Goal: Task Accomplishment & Management: Manage account settings

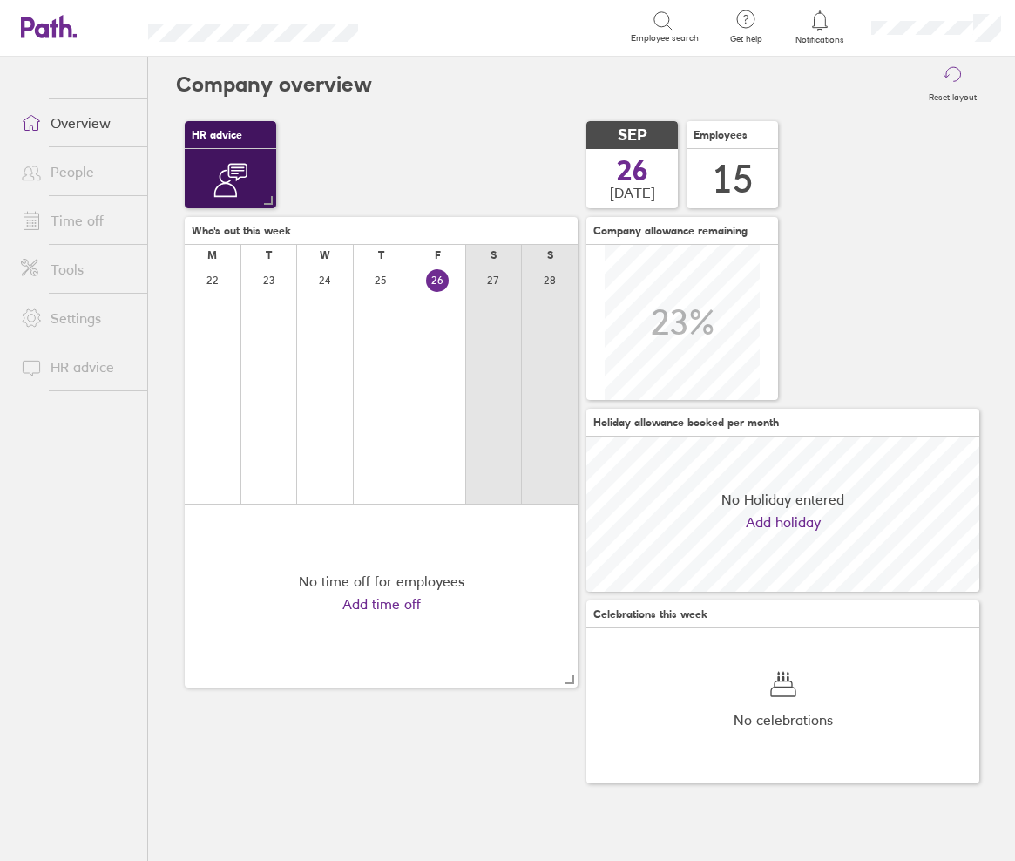
scroll to position [155, 393]
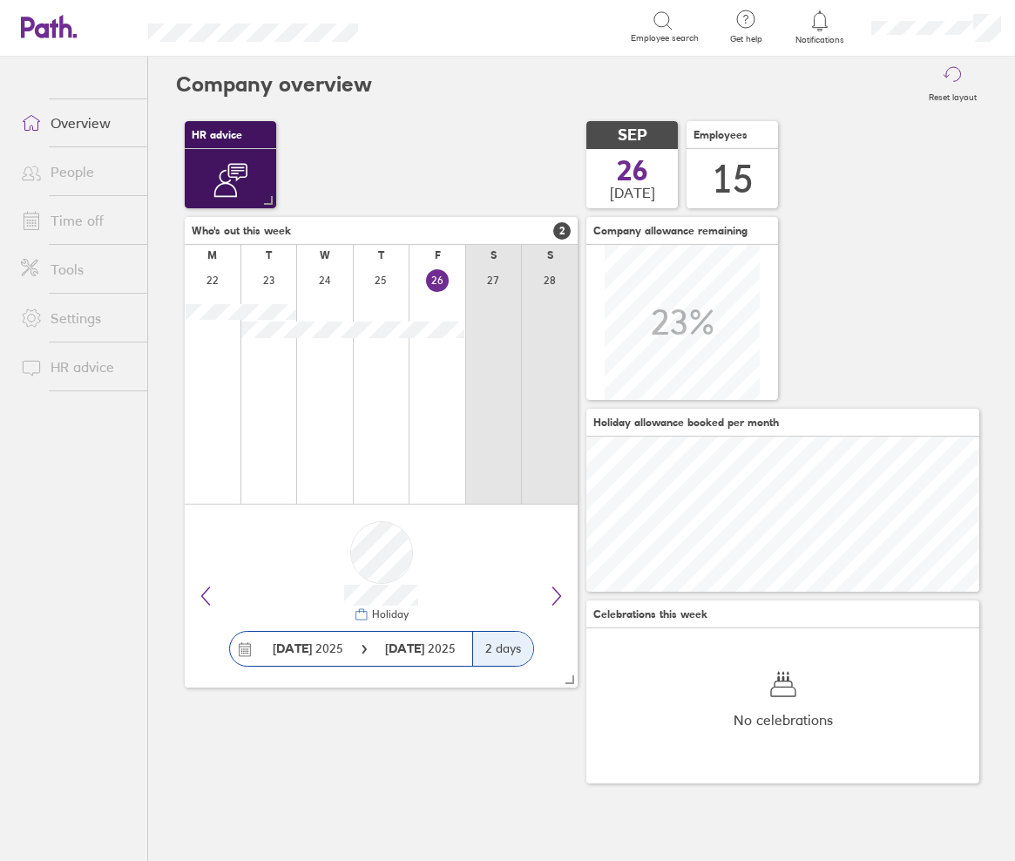
click at [102, 216] on link "Time off" at bounding box center [77, 220] width 140 height 35
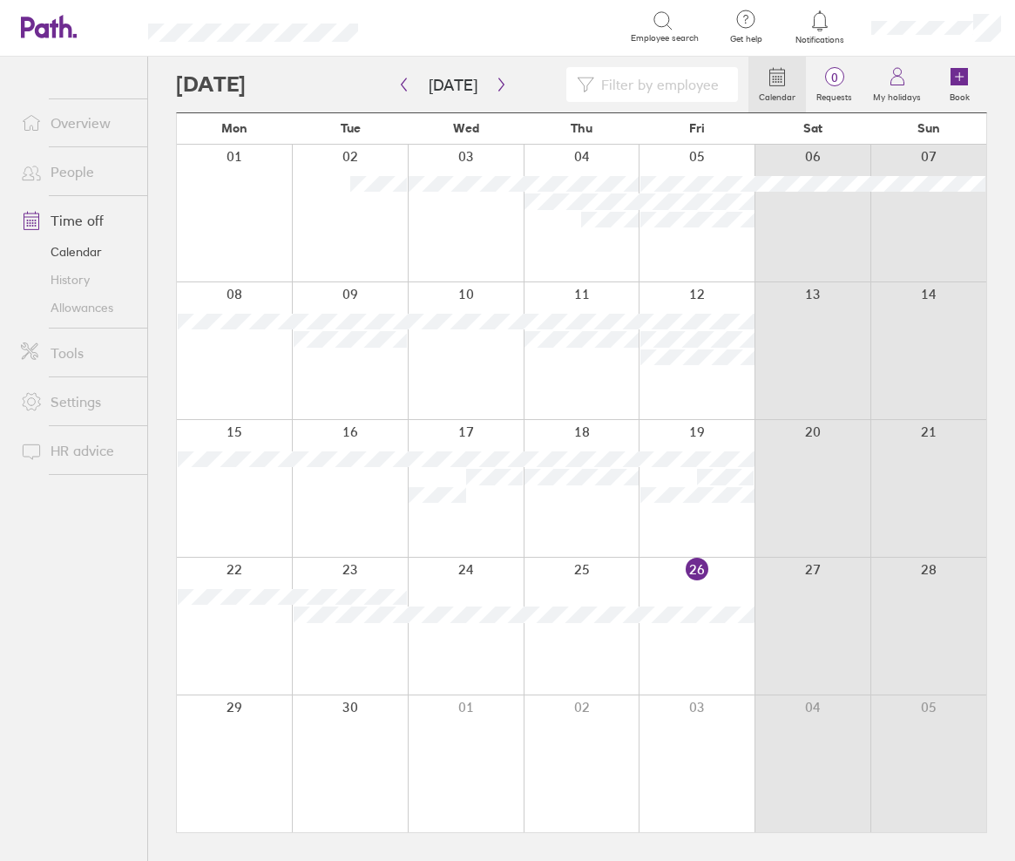
click at [83, 349] on link "Tools" at bounding box center [77, 353] width 140 height 35
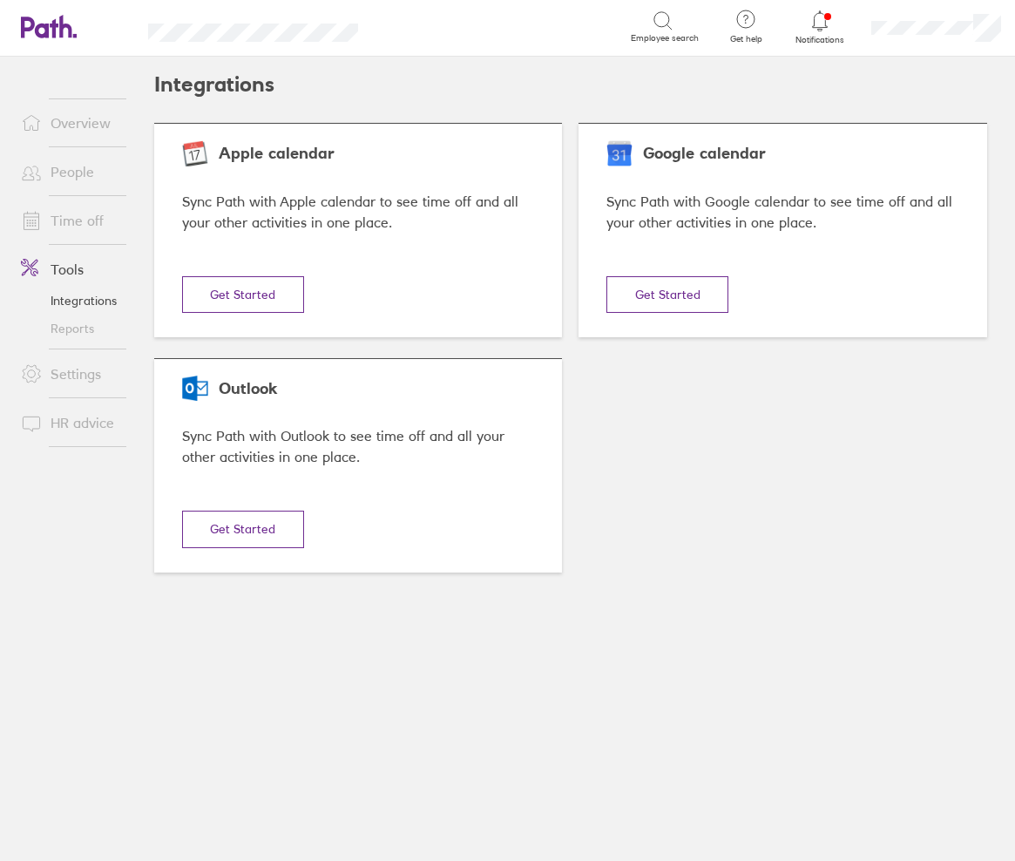
click at [91, 224] on link "Time off" at bounding box center [77, 220] width 140 height 35
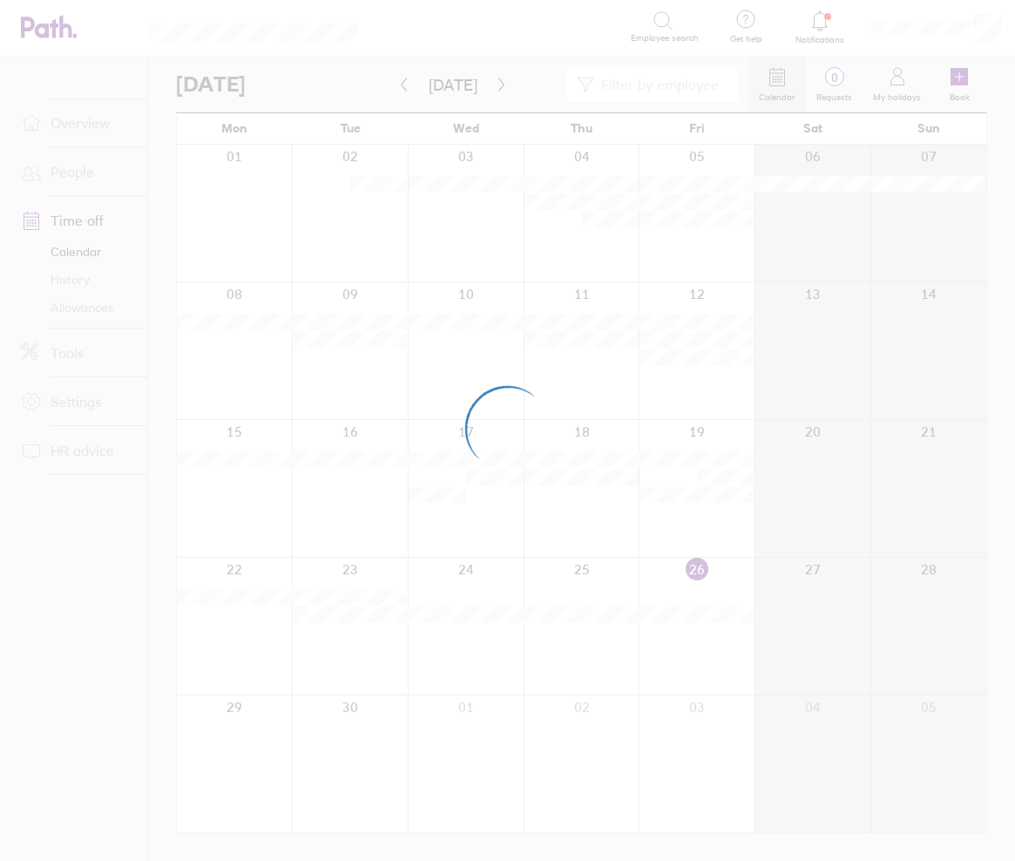
click at [81, 185] on div at bounding box center [507, 430] width 1015 height 861
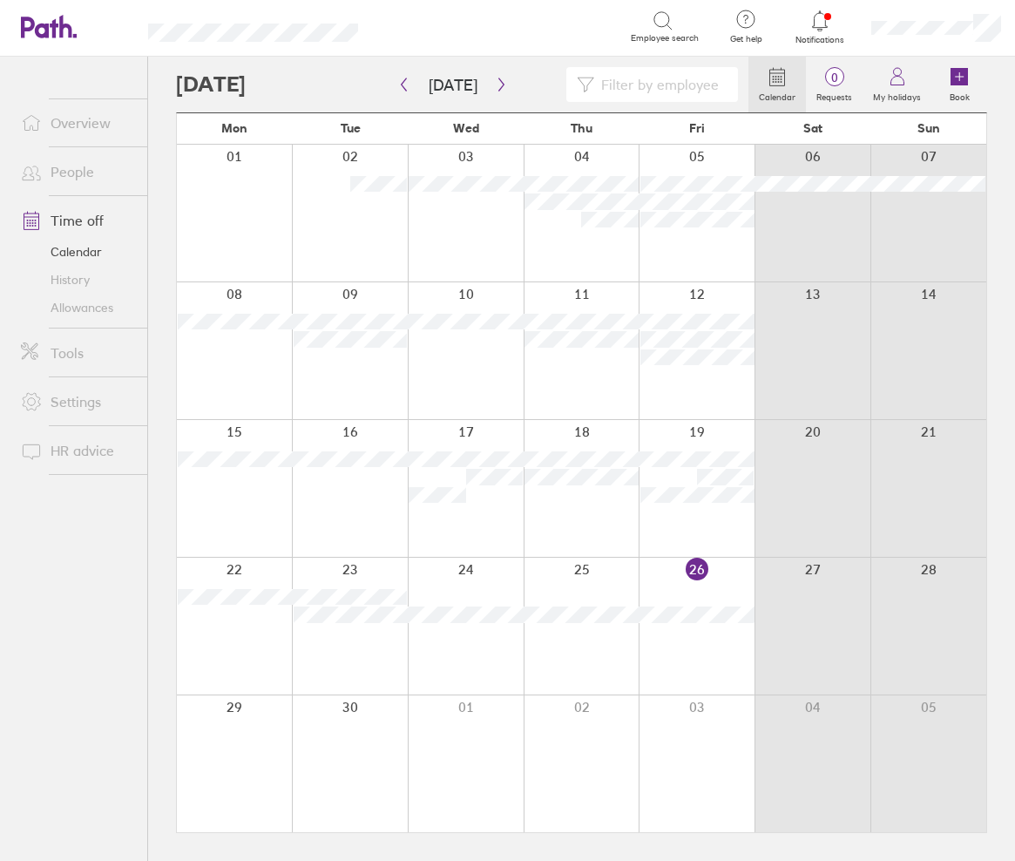
click at [84, 308] on link "Allowances" at bounding box center [77, 308] width 140 height 28
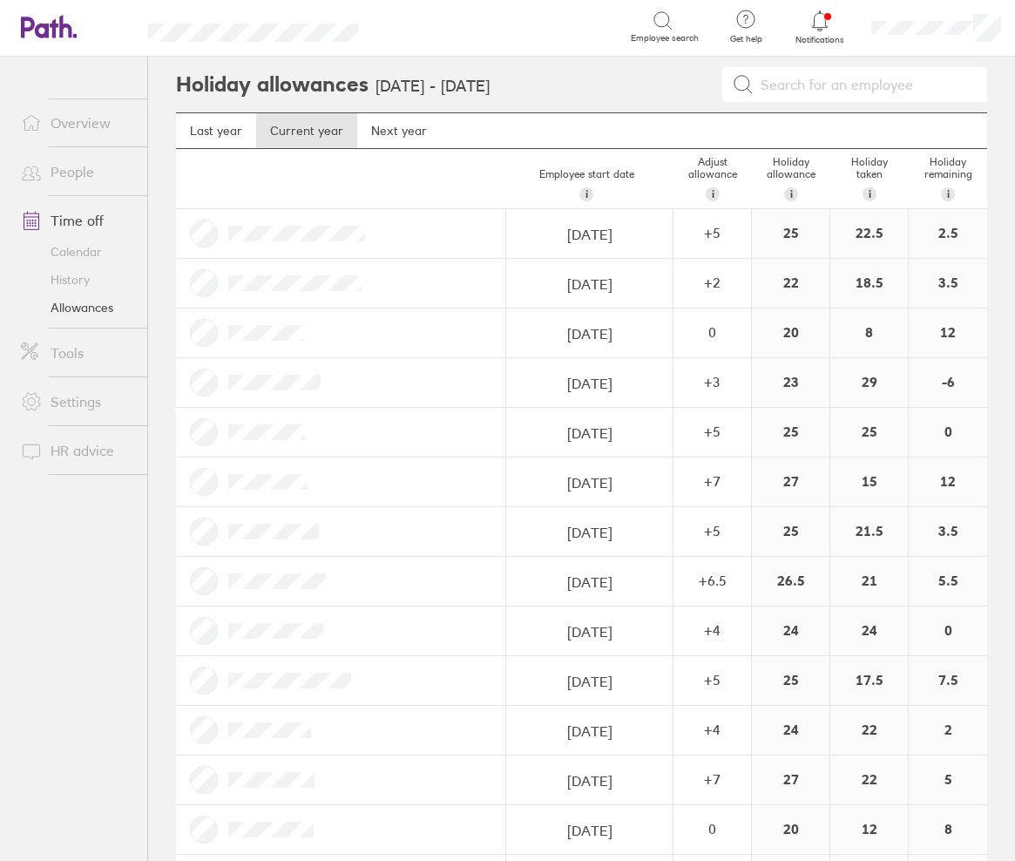
scroll to position [87, 0]
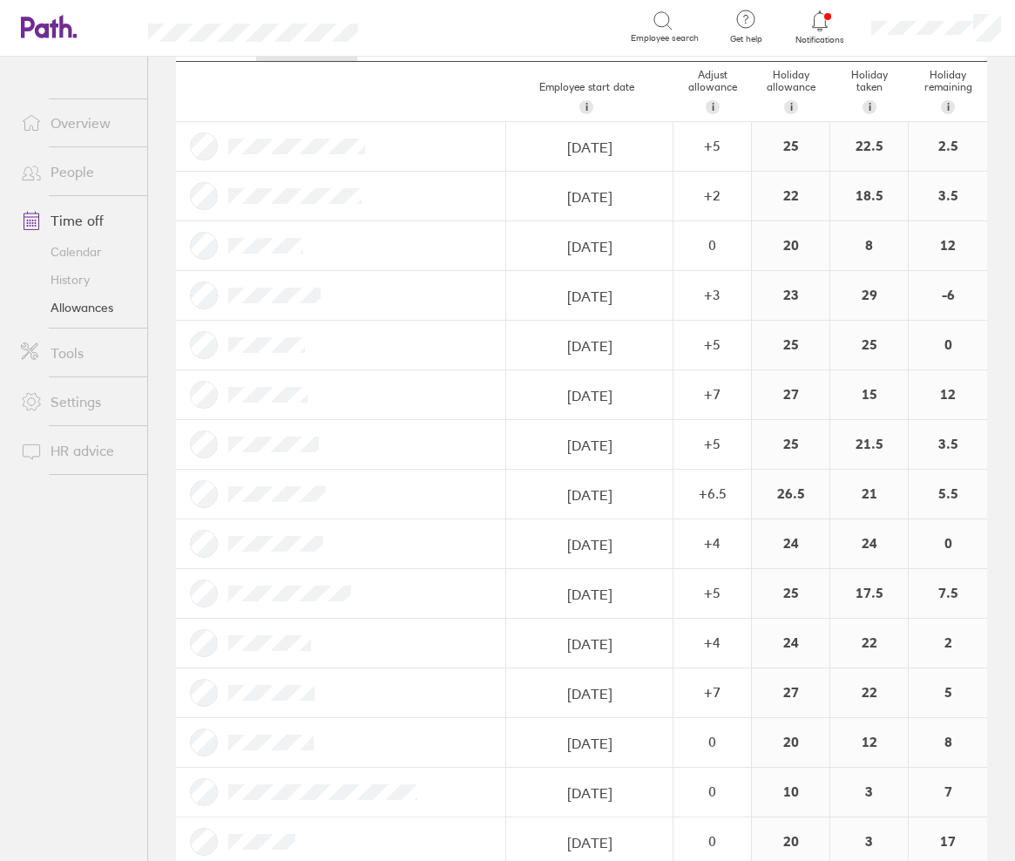
click at [89, 255] on link "Calendar" at bounding box center [77, 252] width 140 height 28
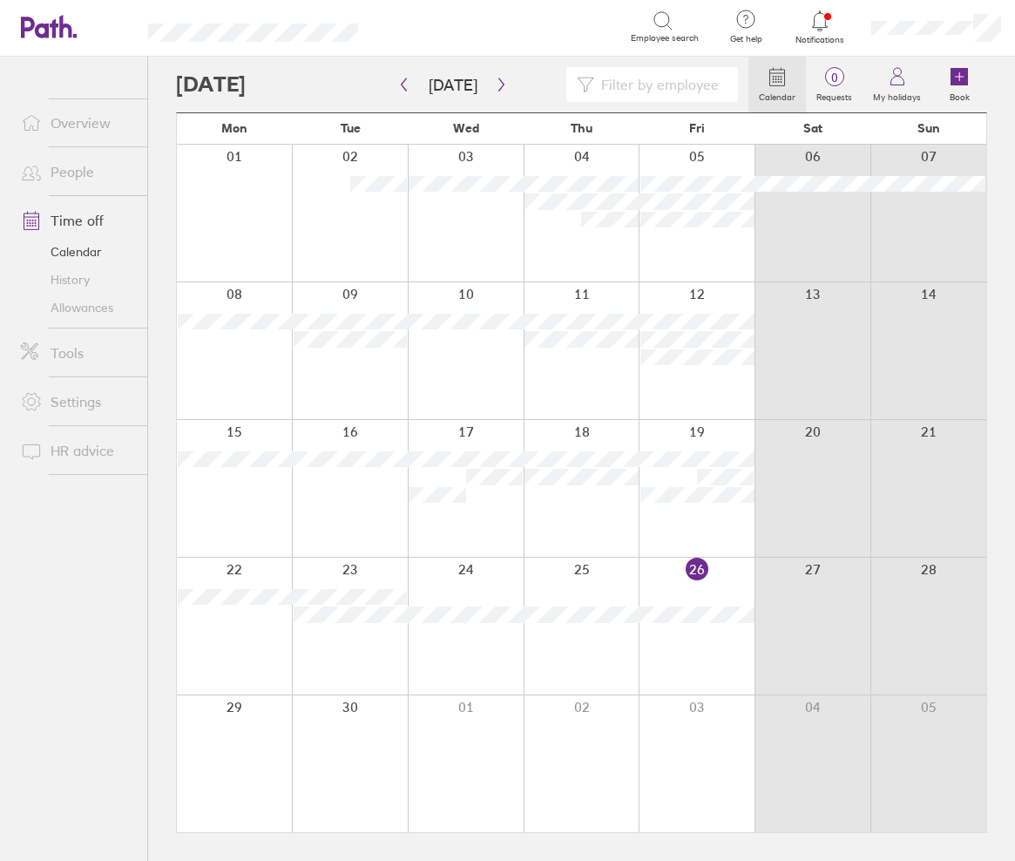
click at [704, 652] on div at bounding box center [697, 626] width 116 height 137
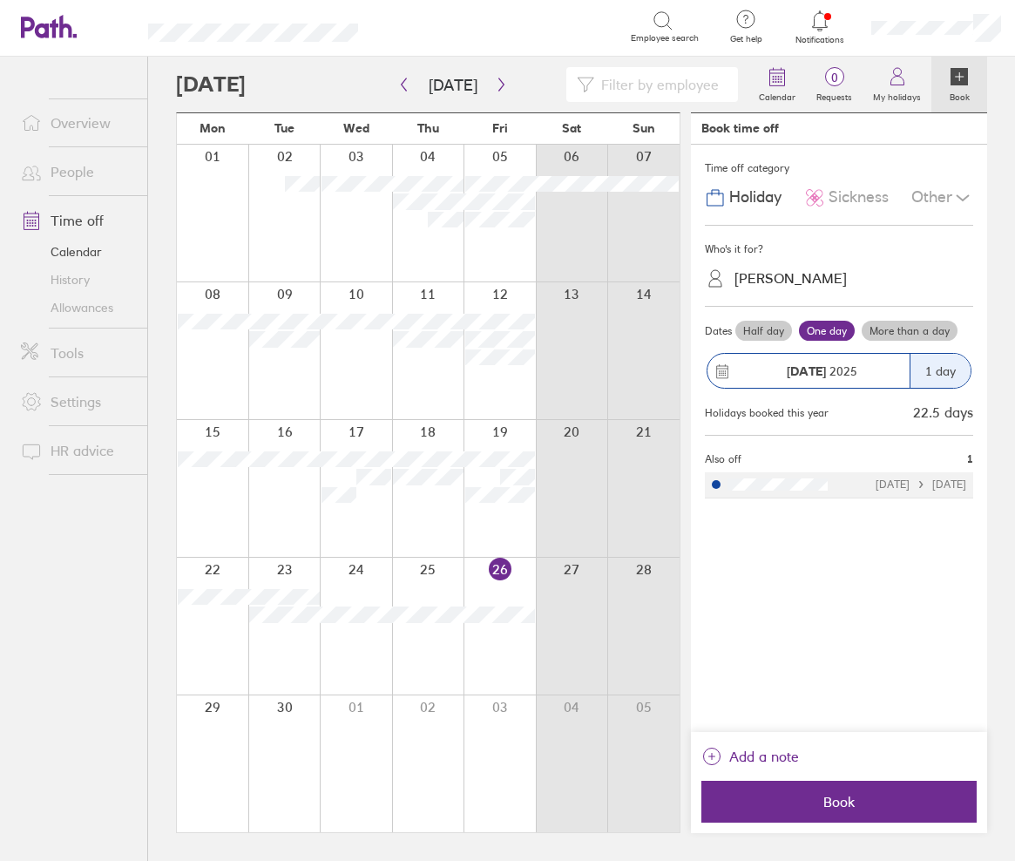
click at [777, 279] on div "[PERSON_NAME]" at bounding box center [791, 278] width 112 height 17
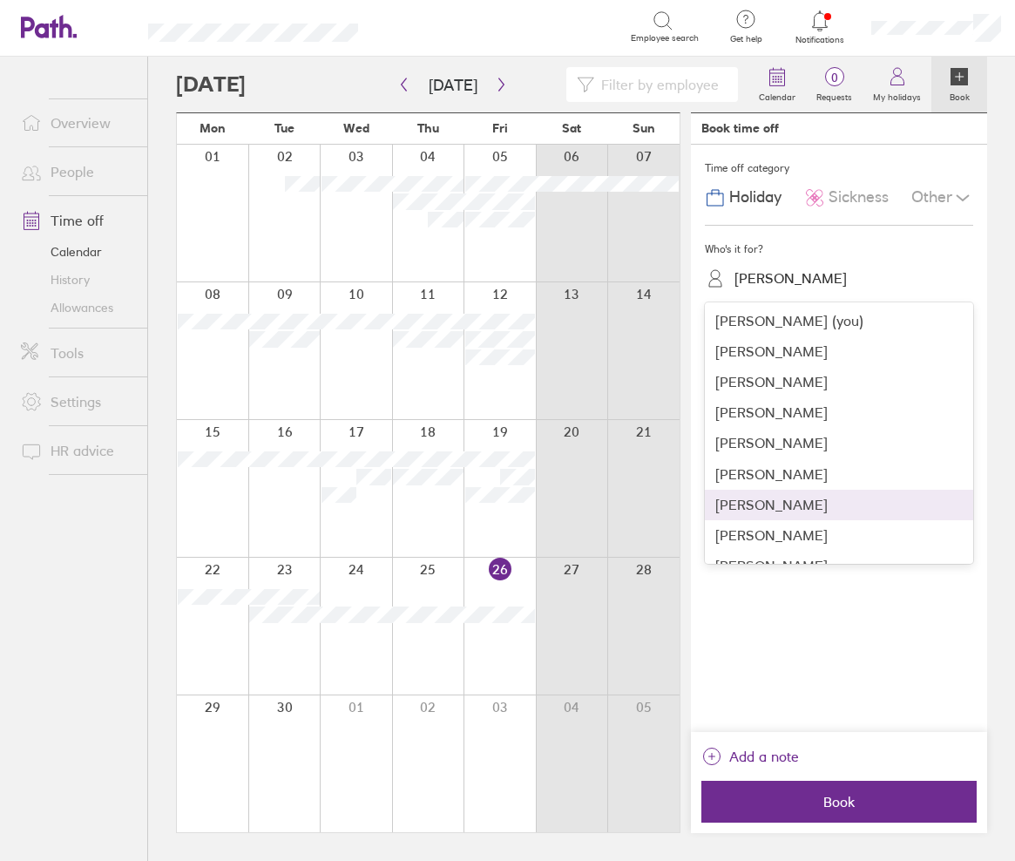
click at [813, 504] on div "[PERSON_NAME]" at bounding box center [839, 505] width 268 height 31
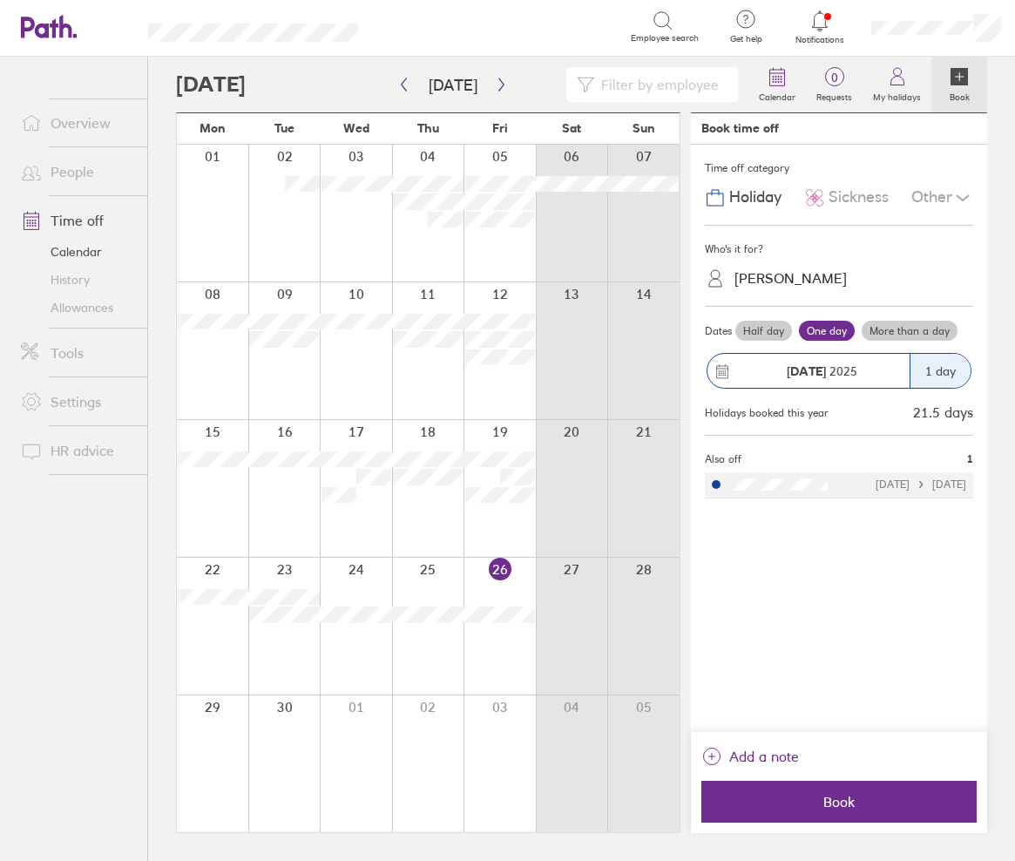
click at [755, 334] on label "Half day" at bounding box center [764, 331] width 57 height 21
click at [0, 0] on input "Half day" at bounding box center [0, 0] width 0 height 0
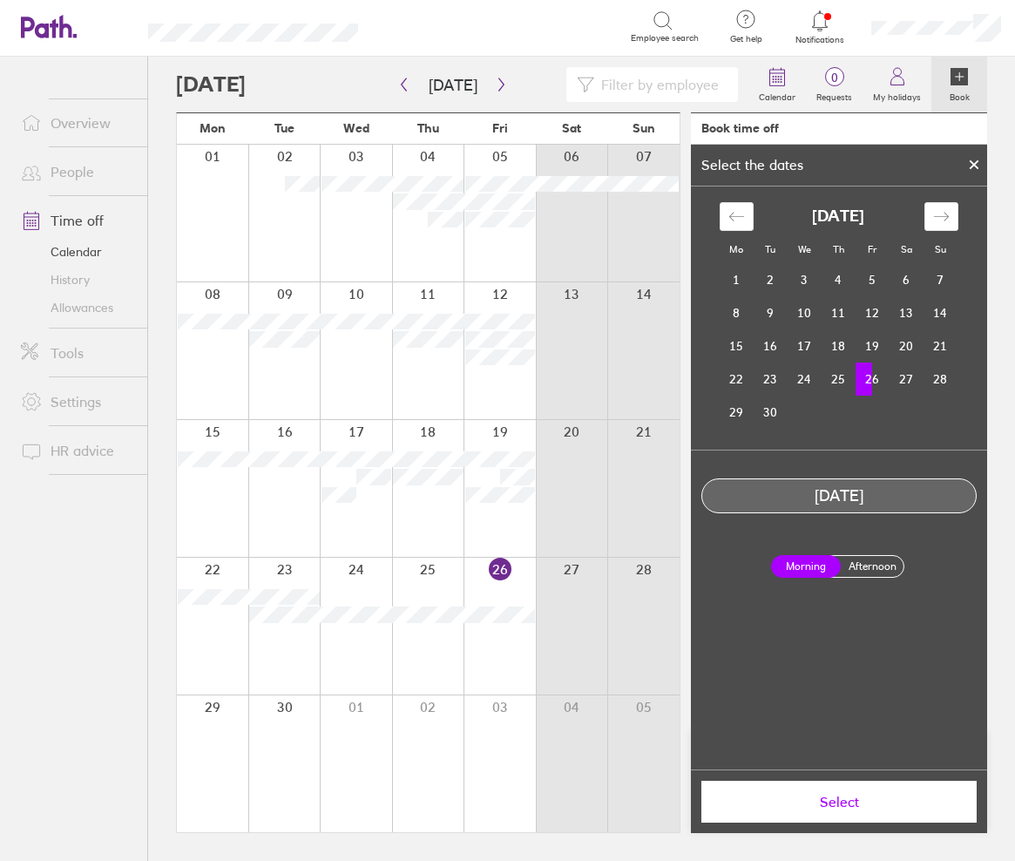
click at [872, 558] on label "Afternoon" at bounding box center [873, 566] width 70 height 21
click at [0, 0] on input "Afternoon" at bounding box center [0, 0] width 0 height 0
click at [848, 807] on span "Select" at bounding box center [839, 802] width 251 height 16
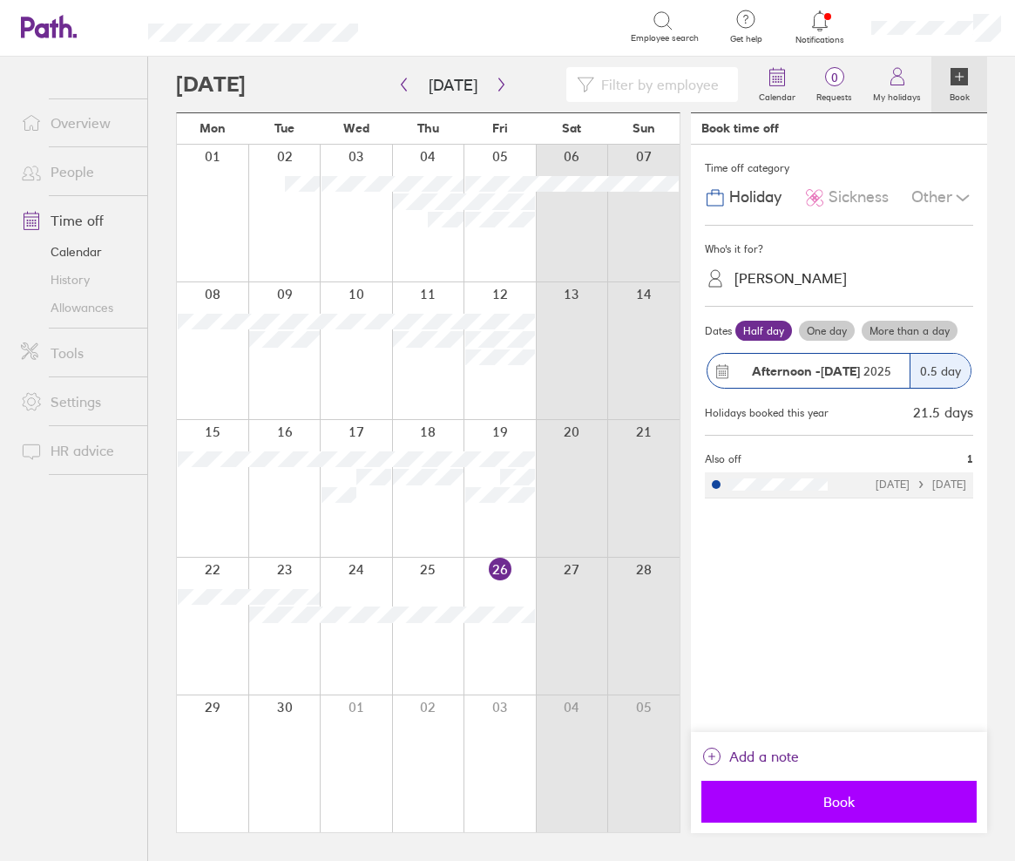
click at [843, 805] on span "Book" at bounding box center [839, 802] width 251 height 16
